Goal: Communication & Community: Answer question/provide support

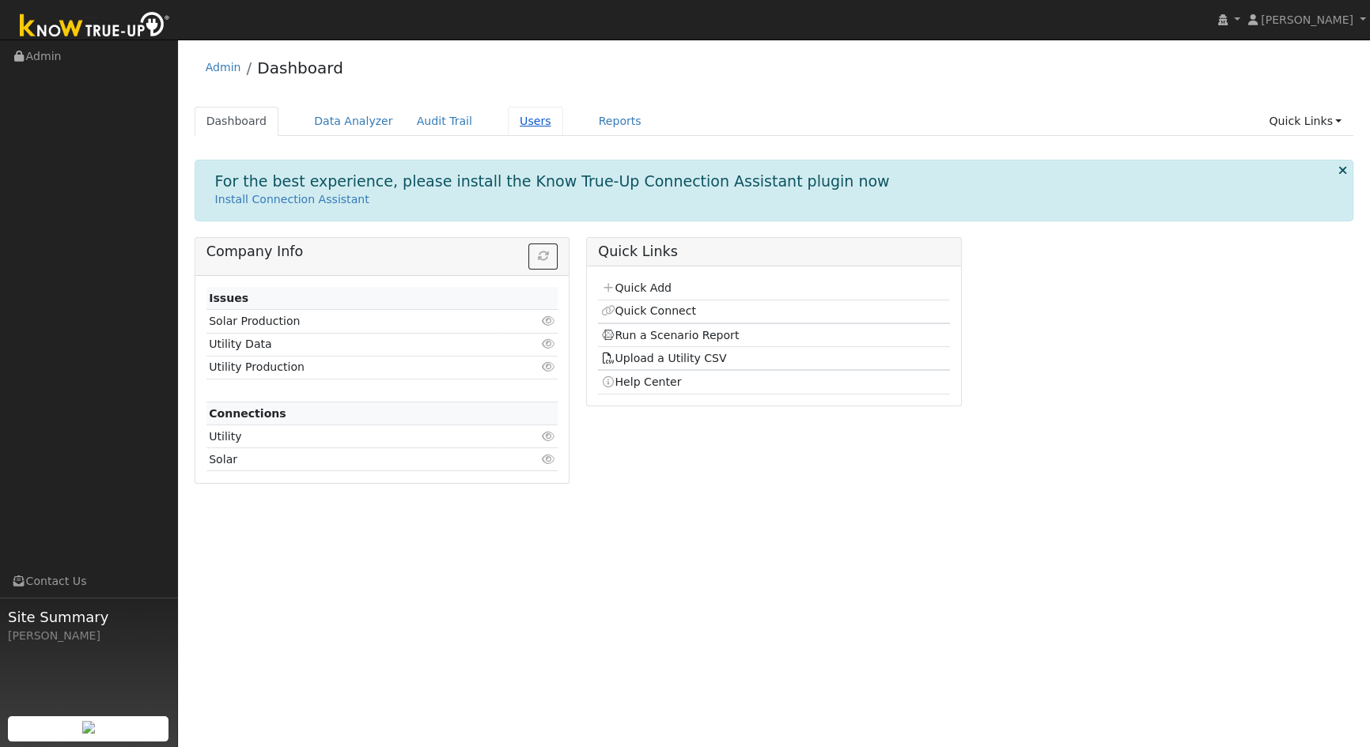
click at [508, 122] on link "Users" at bounding box center [535, 121] width 55 height 29
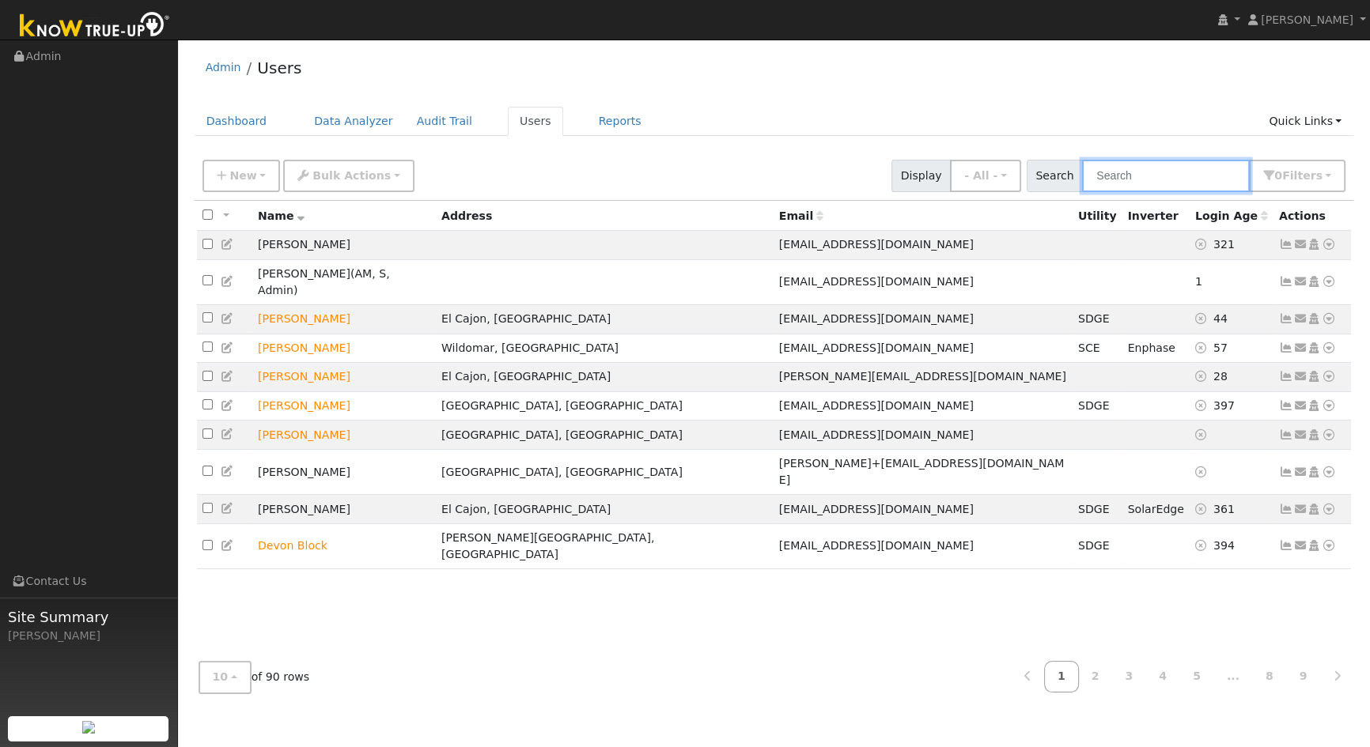
click at [1132, 172] on input "text" at bounding box center [1166, 176] width 168 height 32
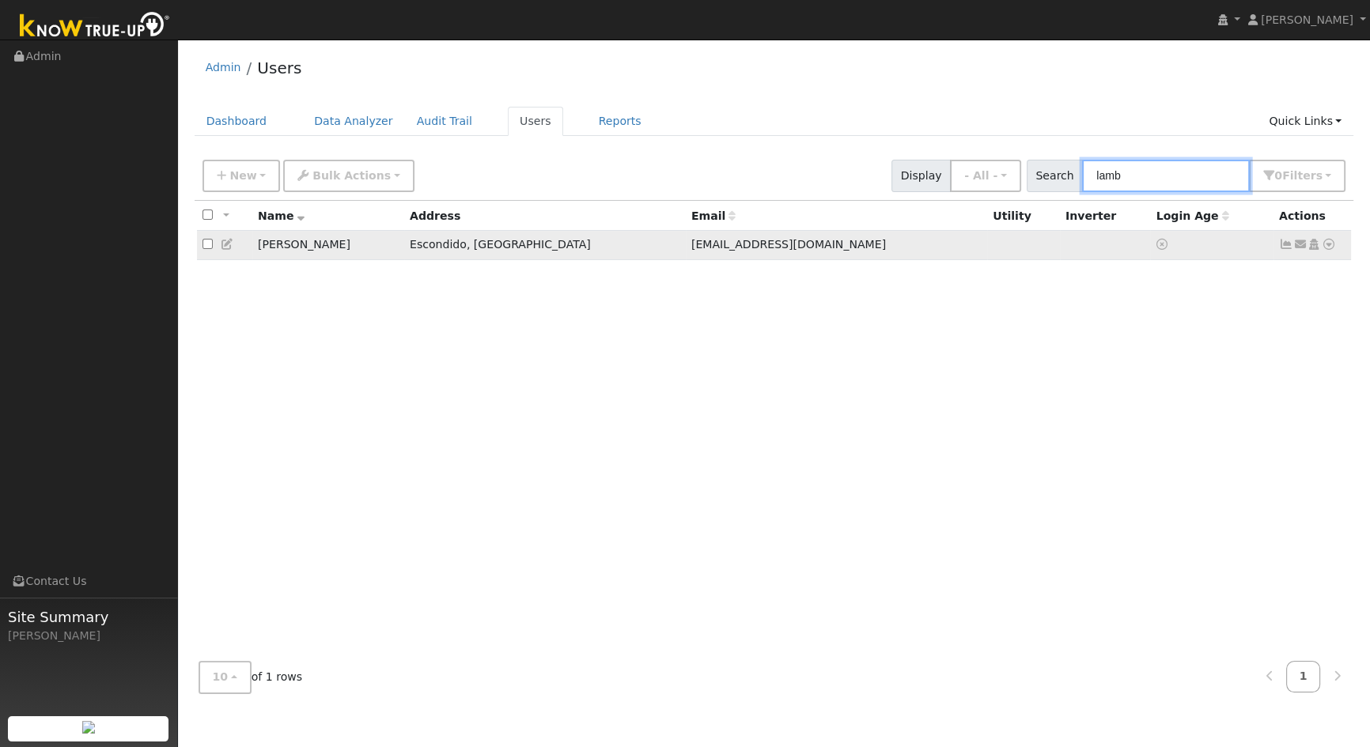
type input "lamb"
click at [1301, 248] on icon at bounding box center [1300, 244] width 14 height 11
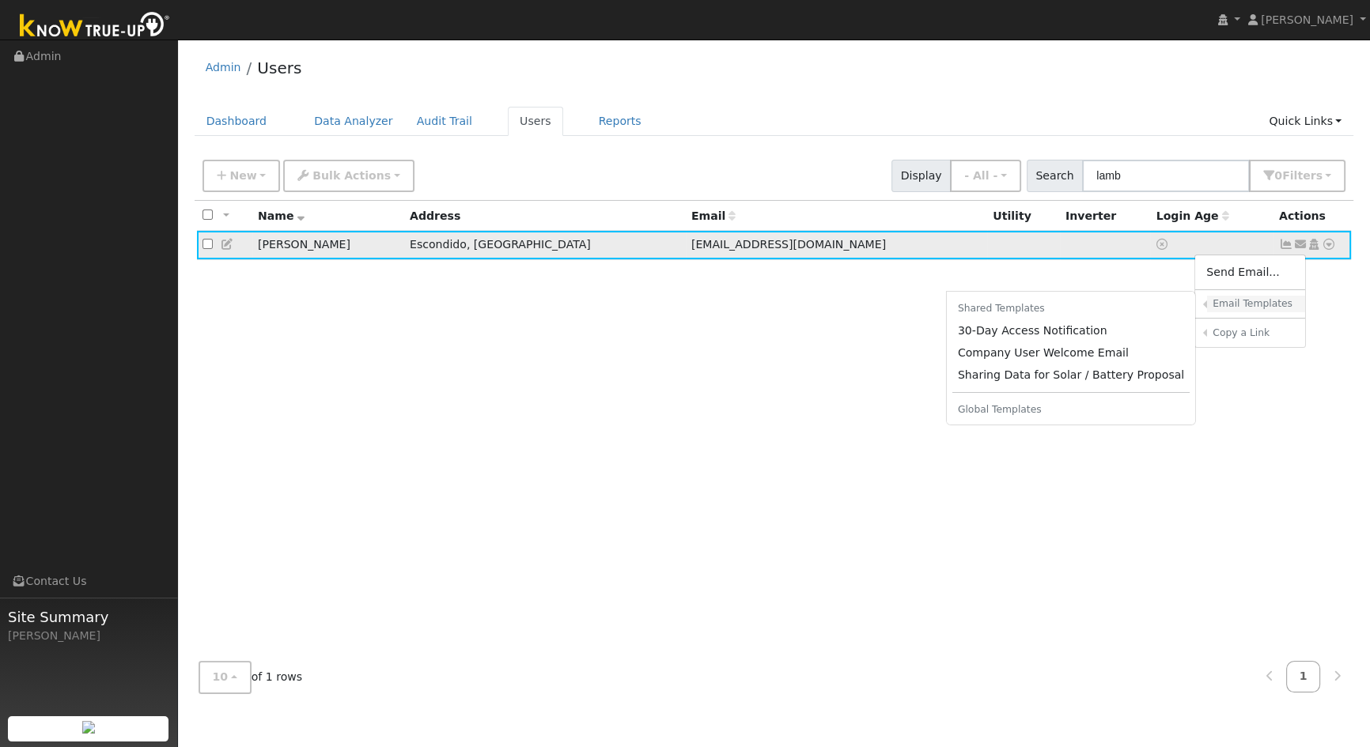
click at [1256, 301] on h6 "Email Templates" at bounding box center [1252, 304] width 81 height 12
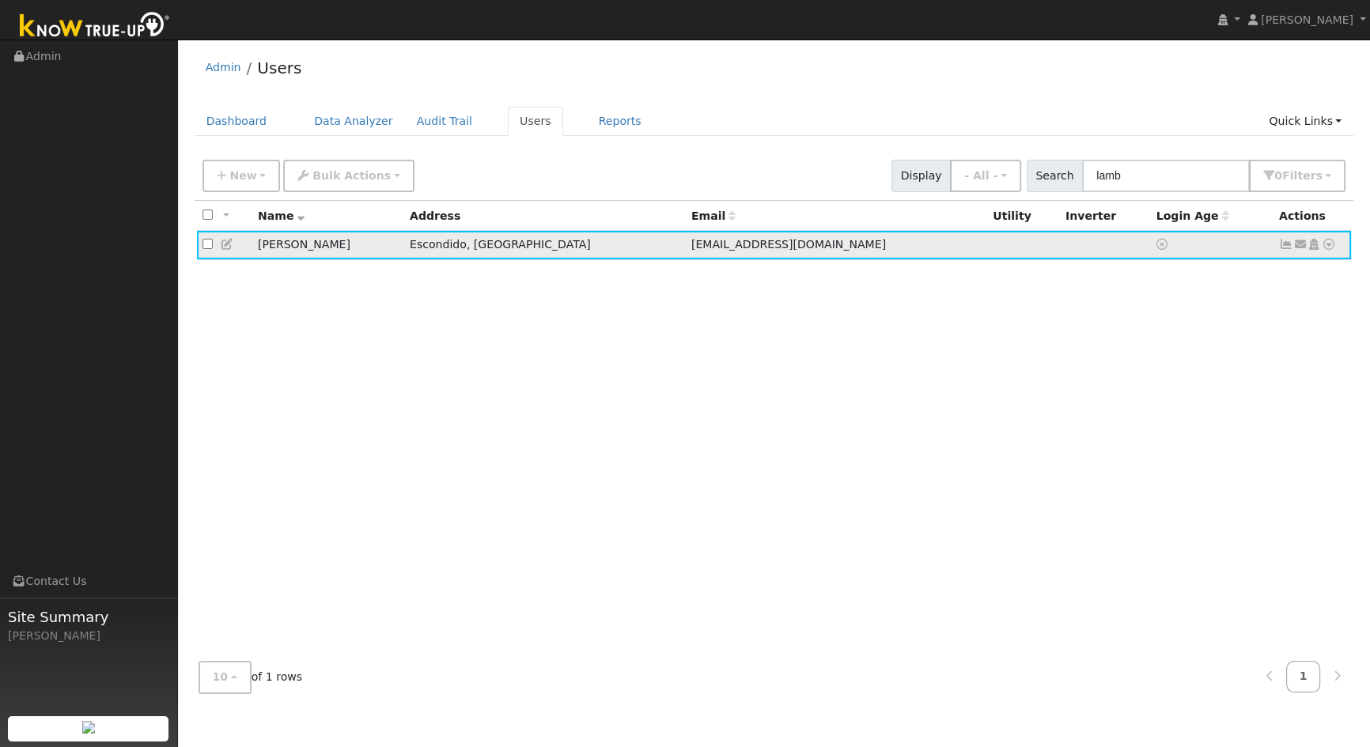
click at [1299, 248] on icon at bounding box center [1300, 244] width 14 height 11
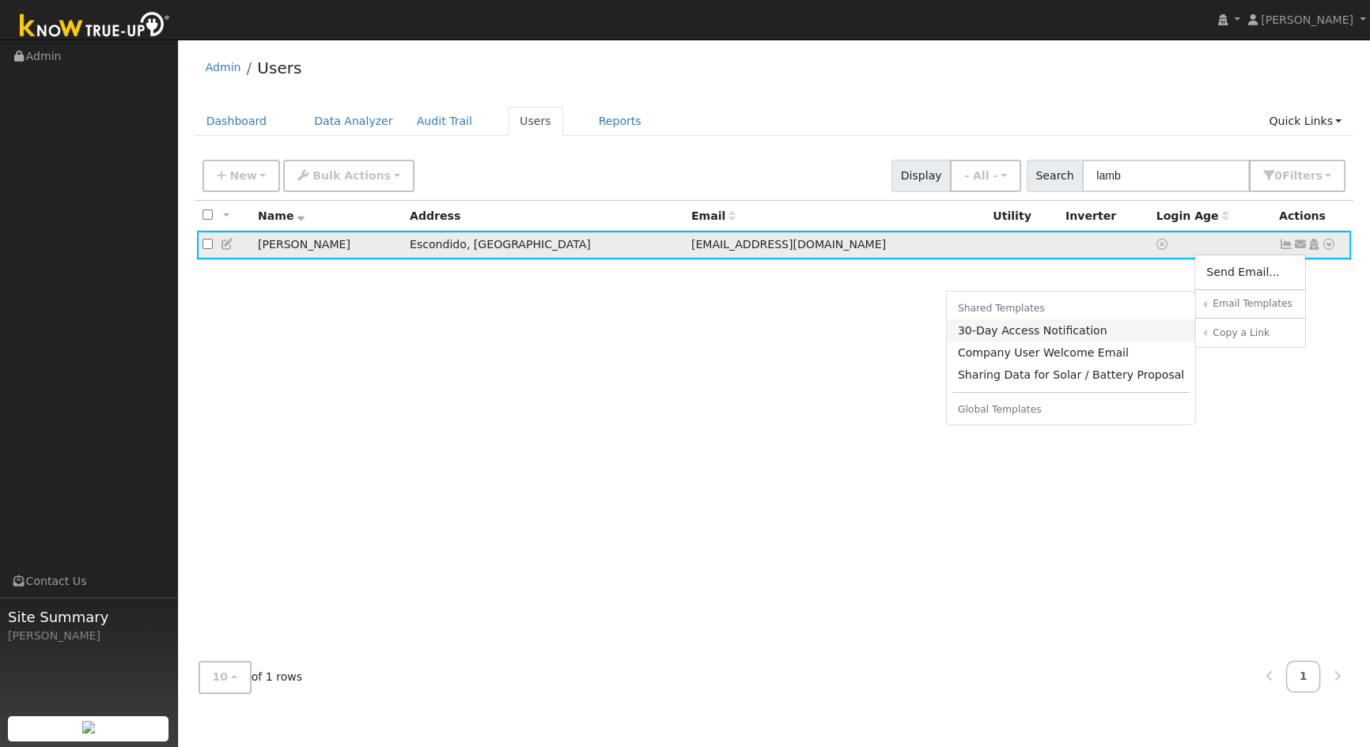
click at [1060, 337] on link "30-Day Access Notification" at bounding box center [1071, 331] width 249 height 22
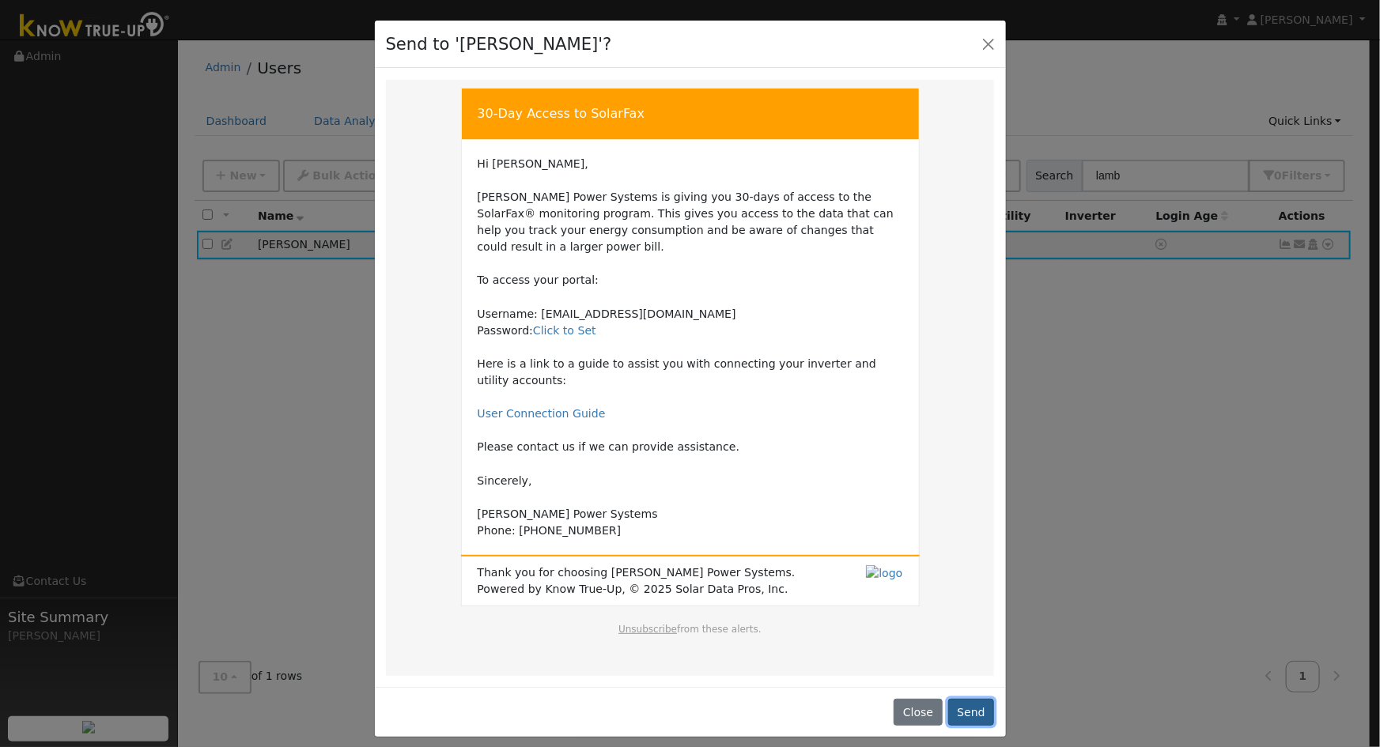
click at [981, 699] on button "Send" at bounding box center [971, 712] width 47 height 27
